Goal: Check status: Check status

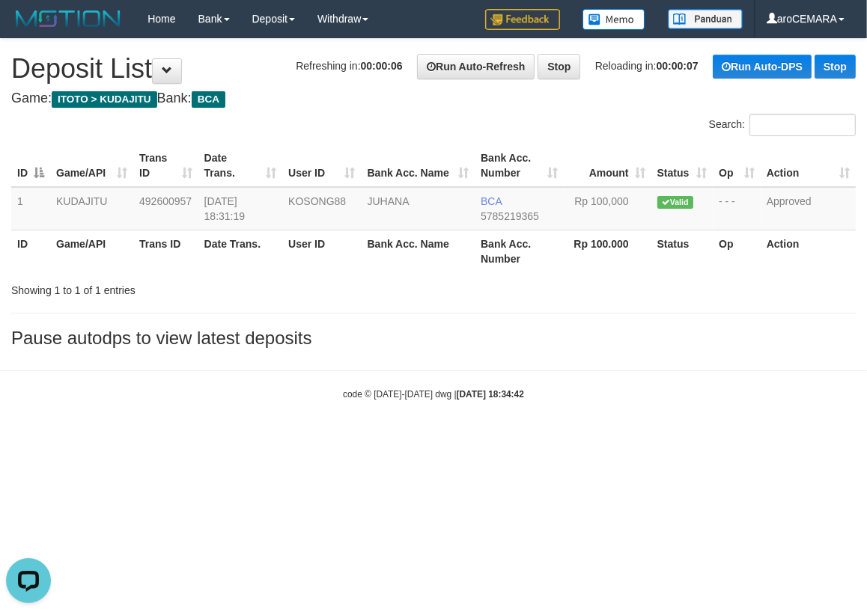
click at [145, 297] on div "Showing 1 to 1 of 1 entries" at bounding box center [180, 287] width 339 height 21
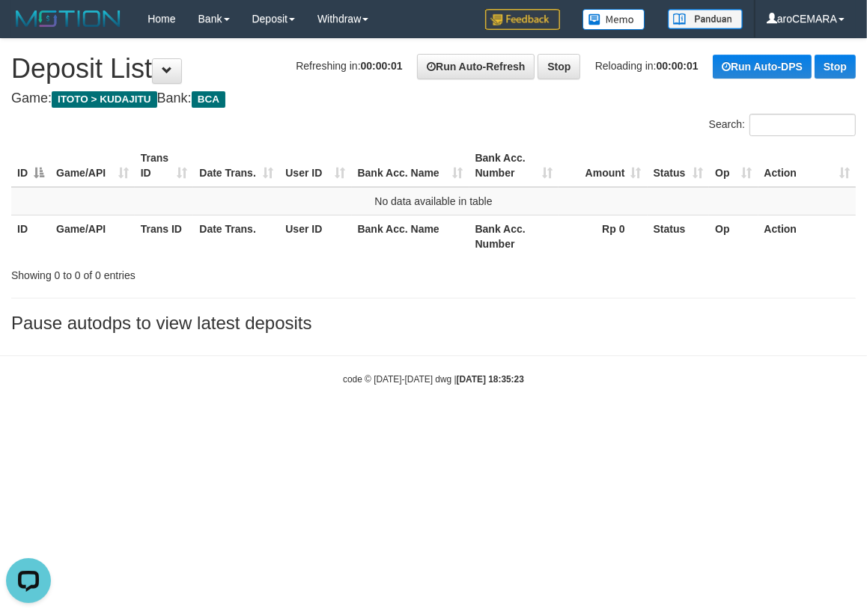
click at [193, 381] on div "code © 2012-2018 dwg | 2025/10/01 18:35:23" at bounding box center [433, 378] width 867 height 15
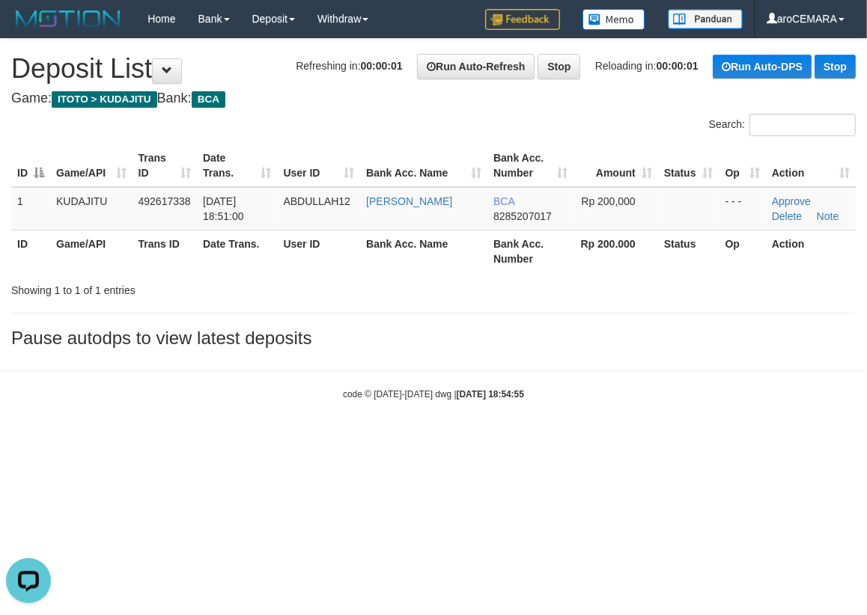
drag, startPoint x: 134, startPoint y: 411, endPoint x: 173, endPoint y: 346, distance: 75.9
click at [134, 411] on body "Toggle navigation Home Bank Account List Load By Website Group [ITOTO] KUDAJITU…" at bounding box center [433, 219] width 867 height 439
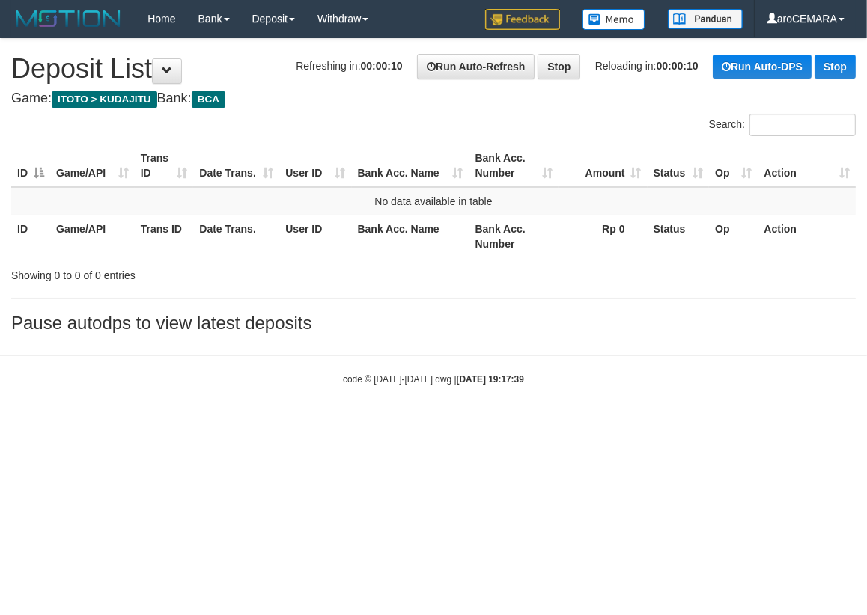
click at [191, 129] on div "Search:" at bounding box center [433, 127] width 867 height 26
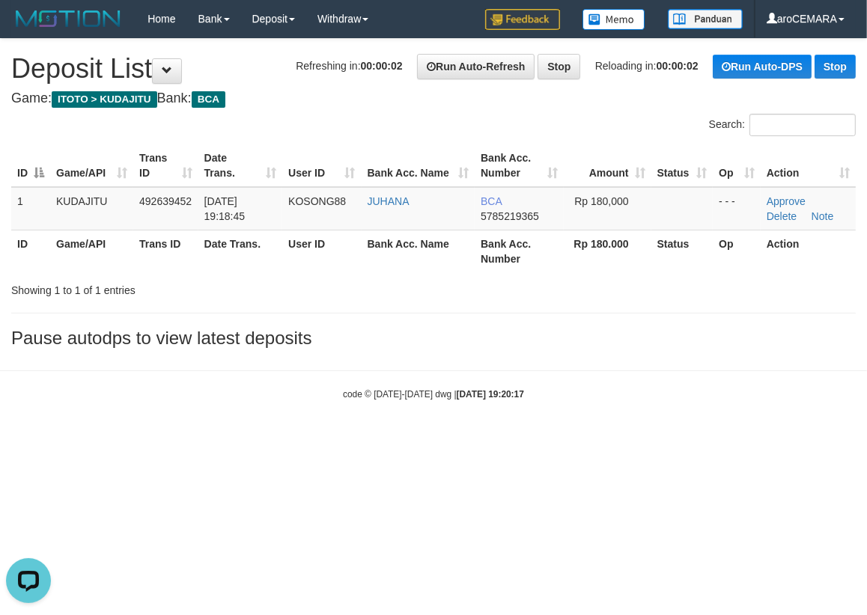
click at [137, 337] on h3 "Pause autodps to view latest deposits" at bounding box center [433, 338] width 844 height 19
